Goal: Task Accomplishment & Management: Use online tool/utility

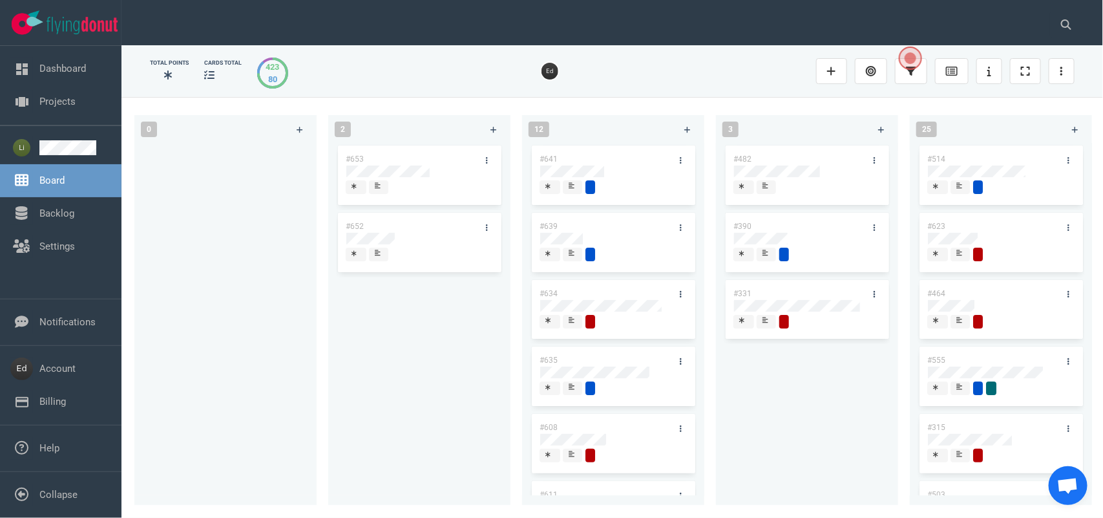
scroll to position [0, 1022]
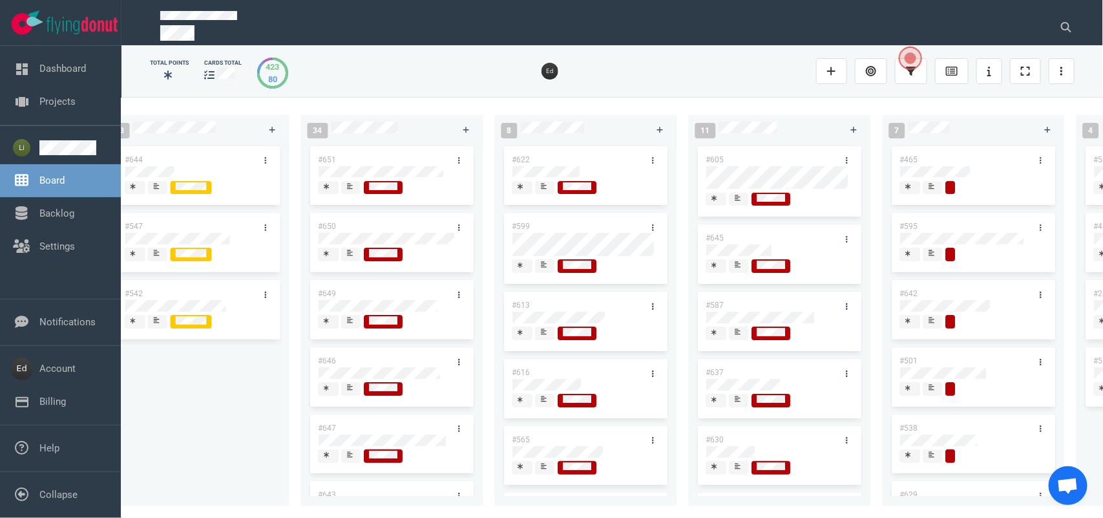
scroll to position [0, 976]
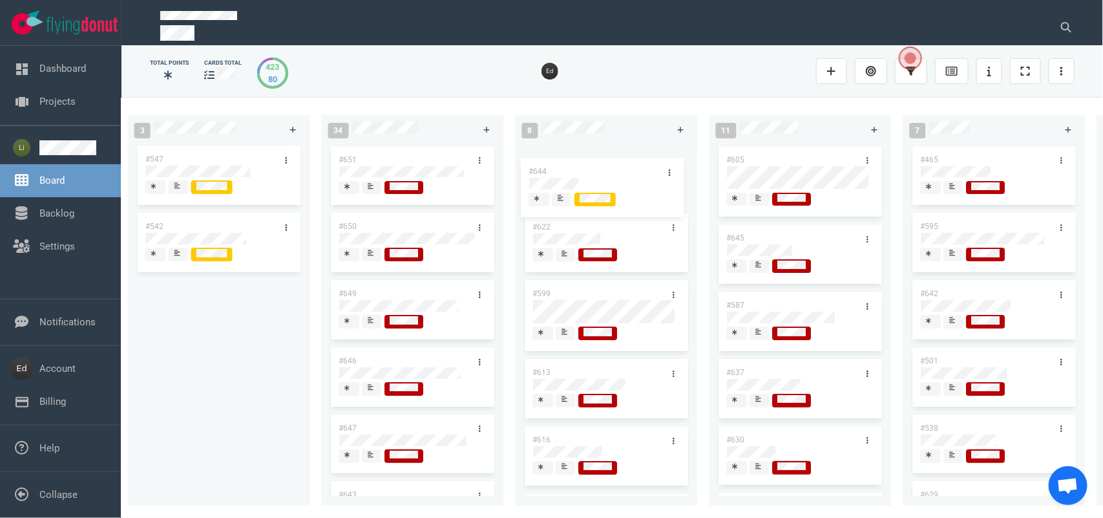
drag, startPoint x: 220, startPoint y: 162, endPoint x: 603, endPoint y: 174, distance: 383.4
click at [603, 174] on div "0 2 #653 #652 12 #641 #639 #634 #635 #608 #611 #602 #603 #548 3 #482 #390 #331 …" at bounding box center [612, 307] width 982 height 420
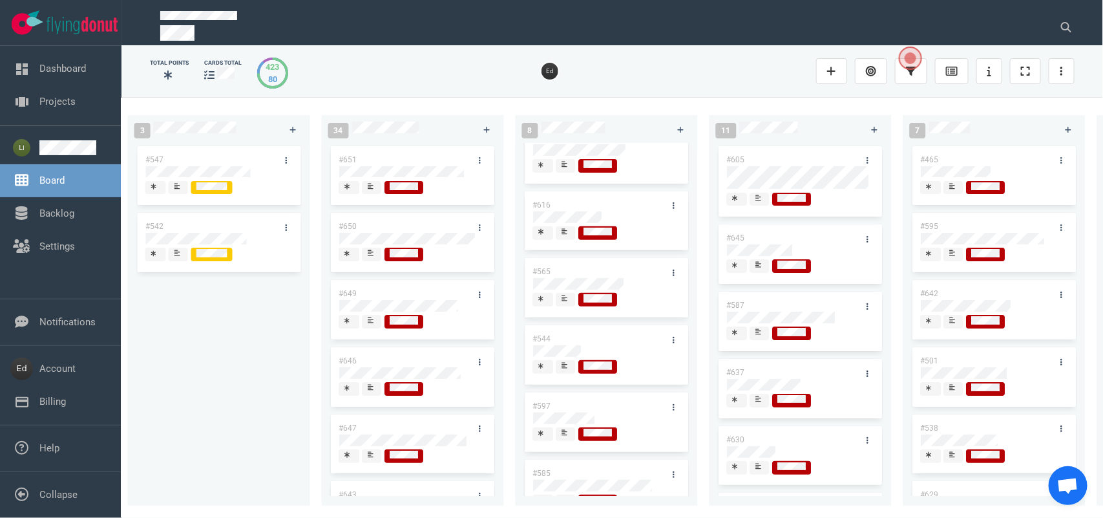
scroll to position [272, 0]
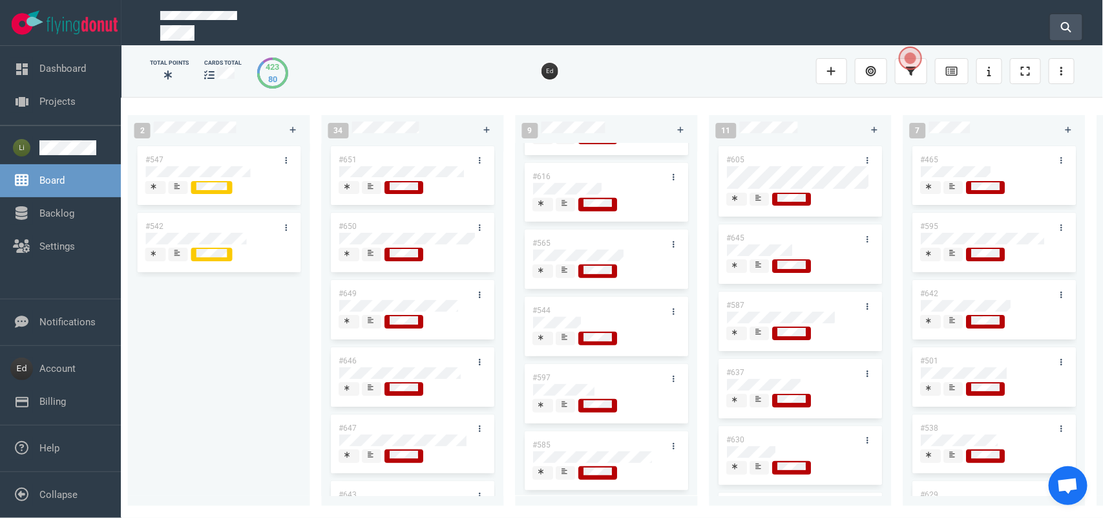
click at [1078, 23] on button at bounding box center [1066, 27] width 32 height 26
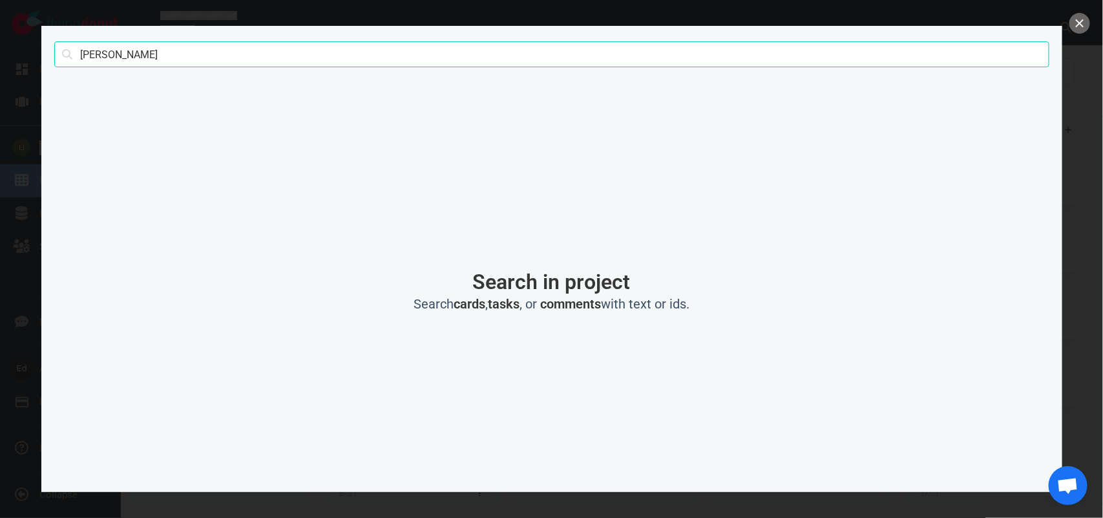
type input "deborah"
click button "Search" at bounding box center [0, 0] width 0 height 0
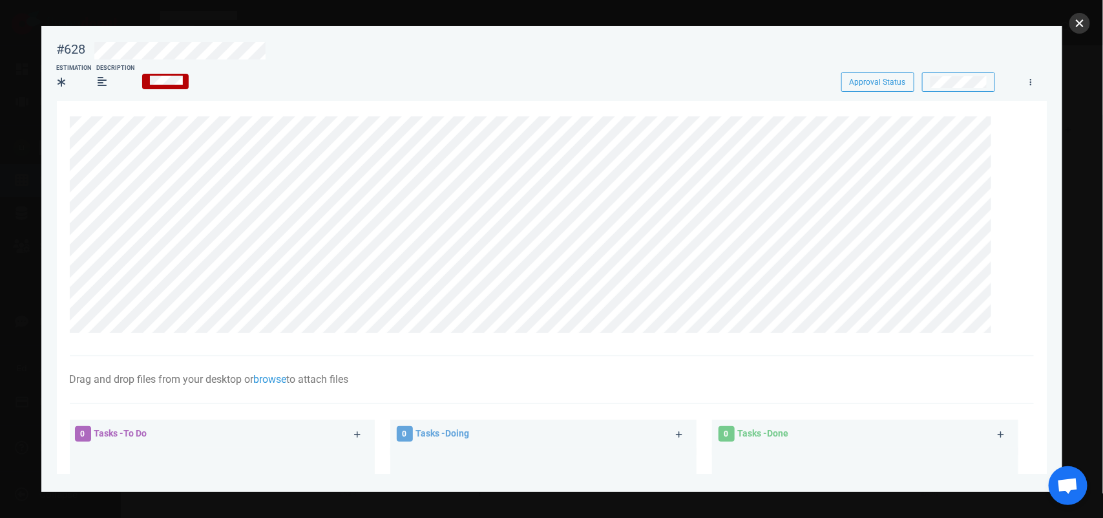
click at [1077, 26] on button "close" at bounding box center [1080, 23] width 21 height 21
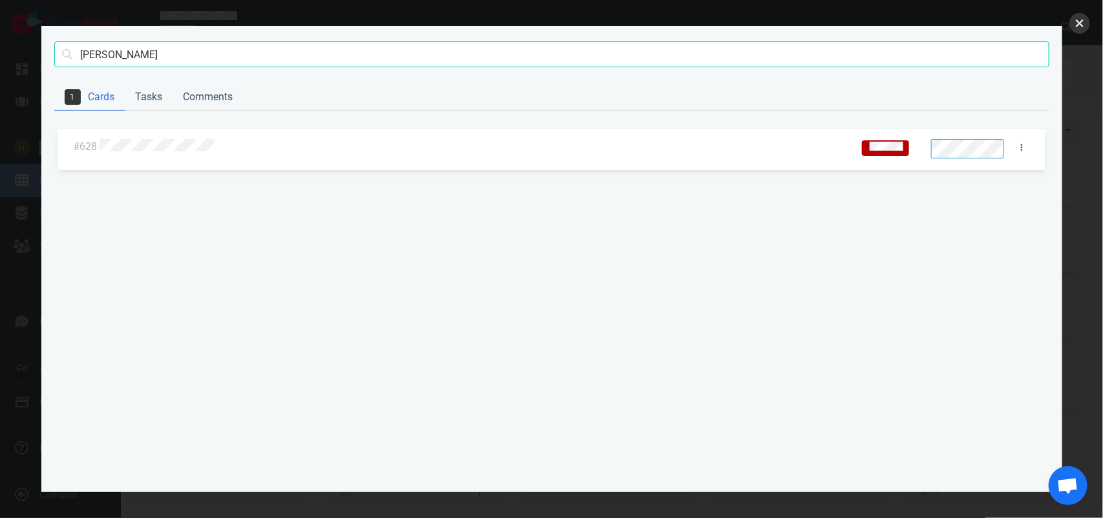
click at [1084, 23] on button "close" at bounding box center [1080, 23] width 21 height 21
